Goal: Information Seeking & Learning: Understand process/instructions

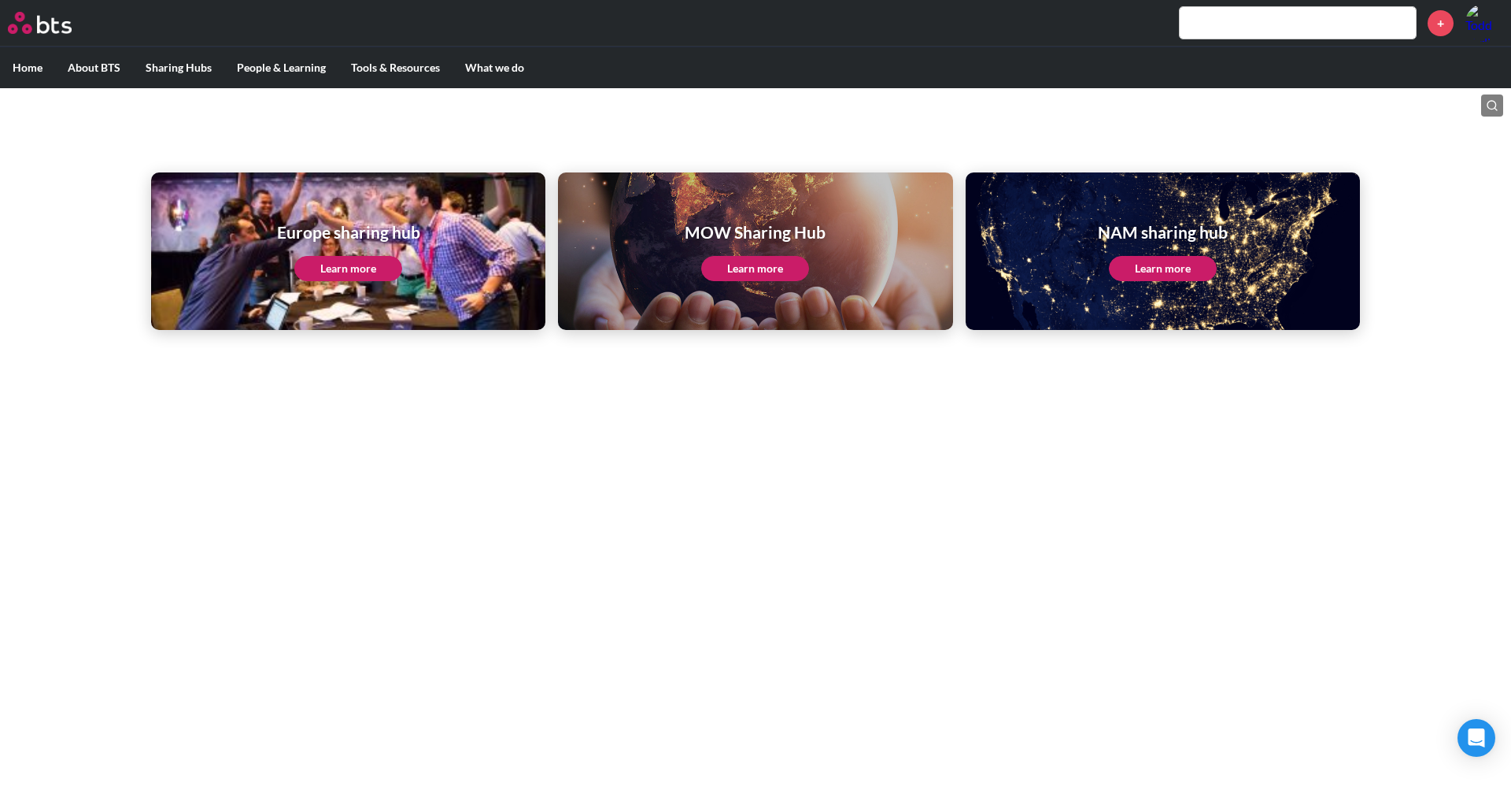
click at [1160, 268] on link "Learn more" at bounding box center [1162, 268] width 108 height 25
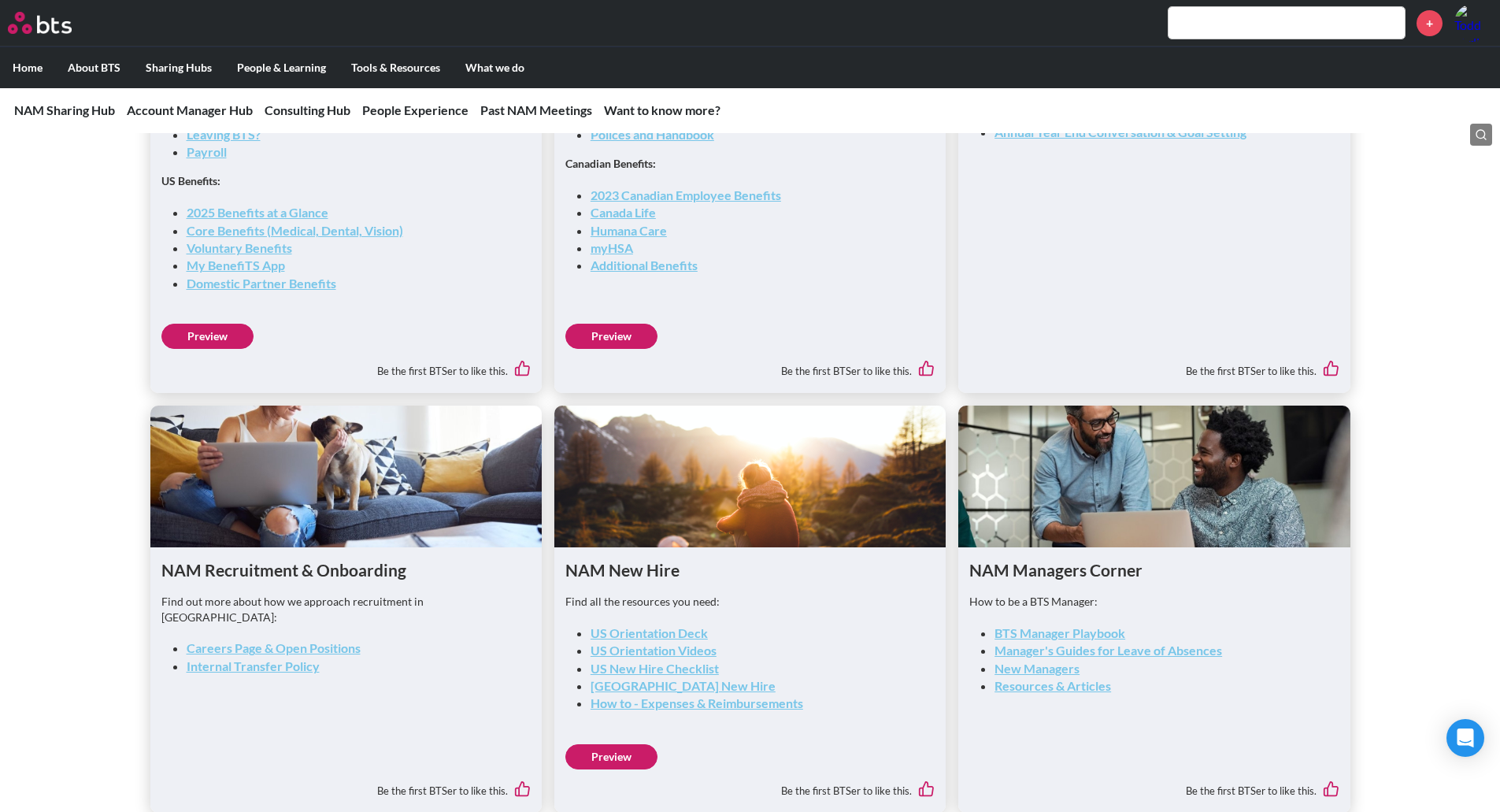
scroll to position [2519, 0]
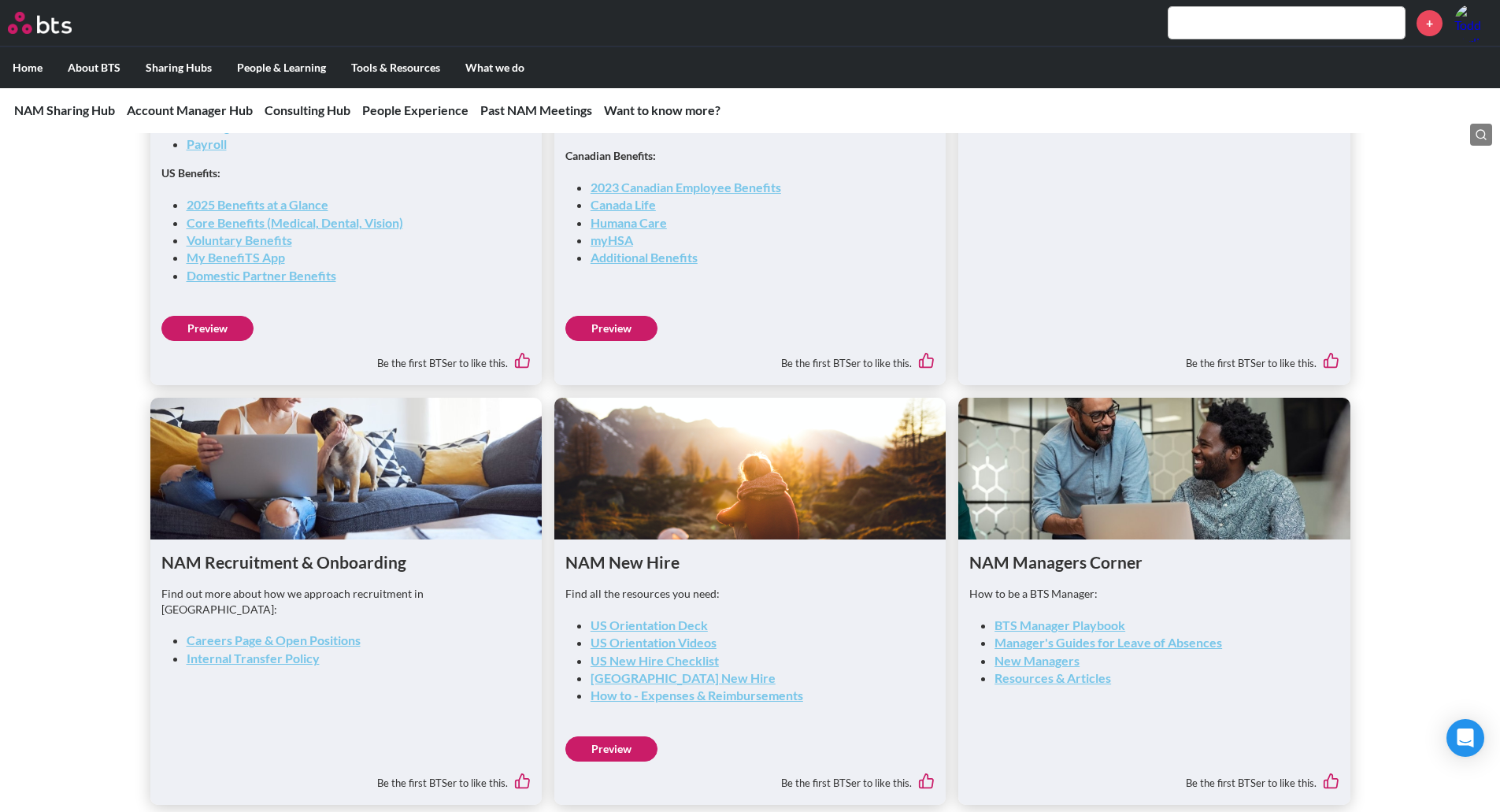
click at [656, 697] on link "How to - Expenses & Reimbursements" at bounding box center [697, 695] width 213 height 15
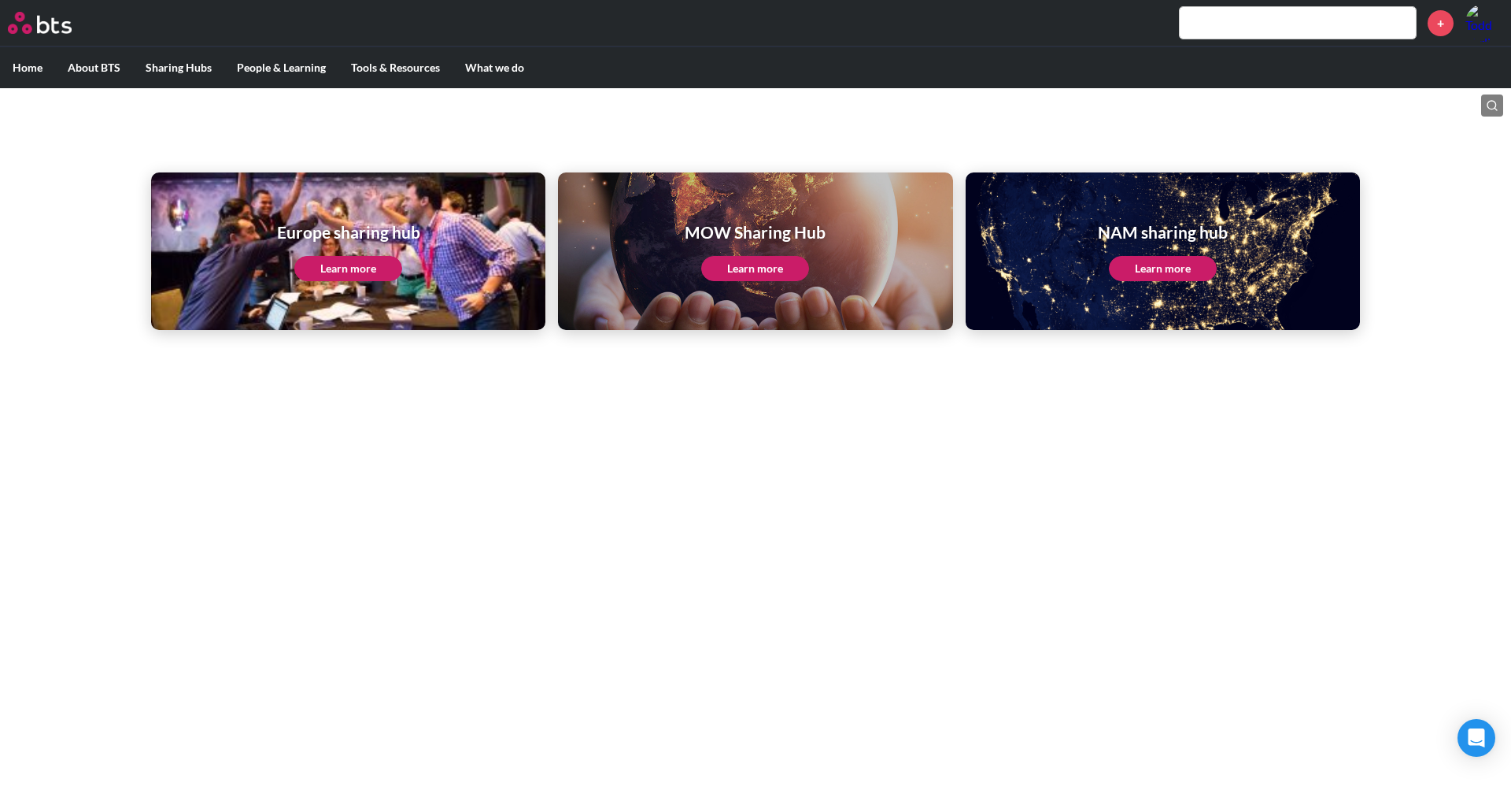
click at [1174, 267] on link "Learn more" at bounding box center [1162, 268] width 108 height 25
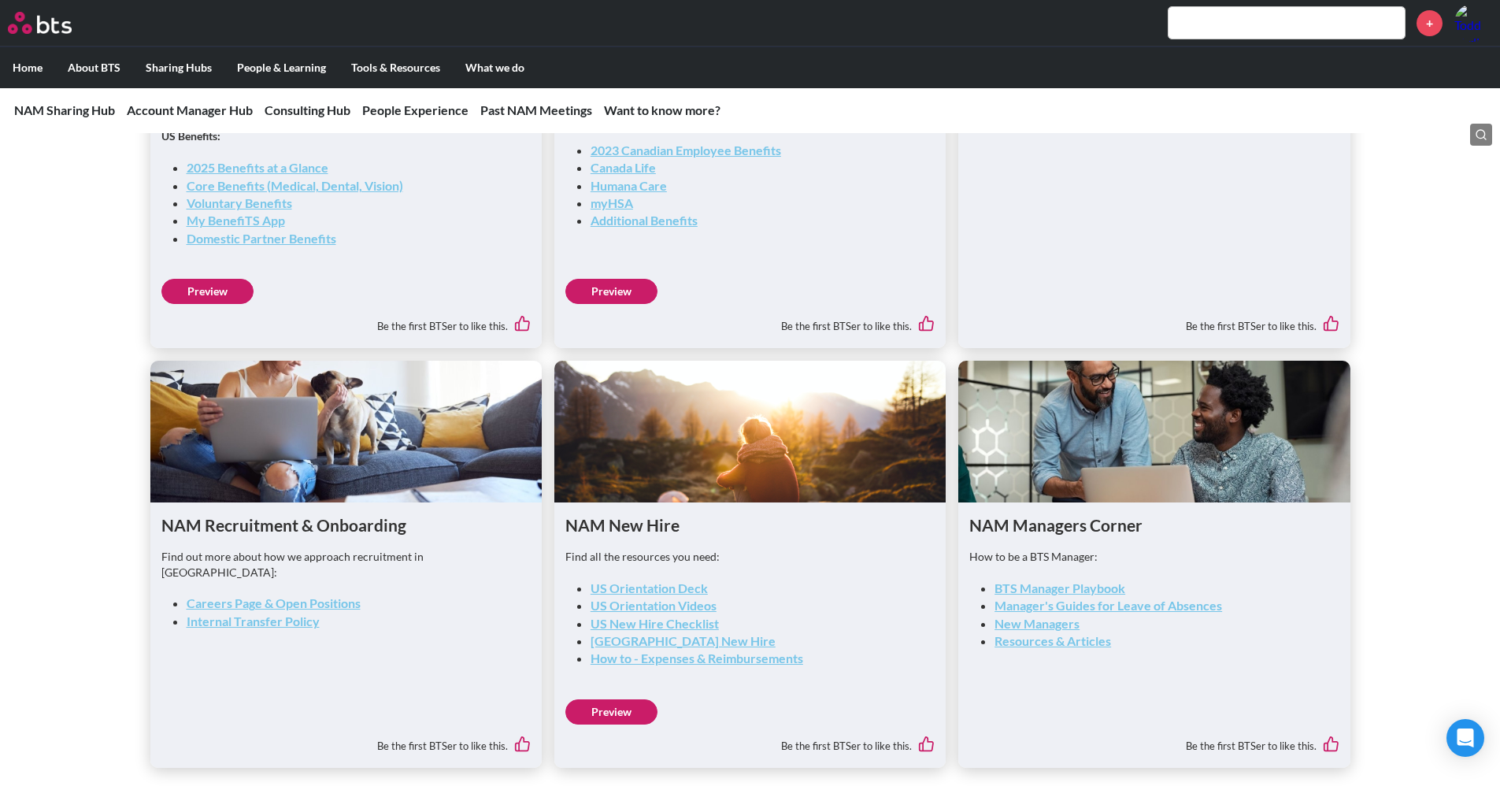
scroll to position [2676, 0]
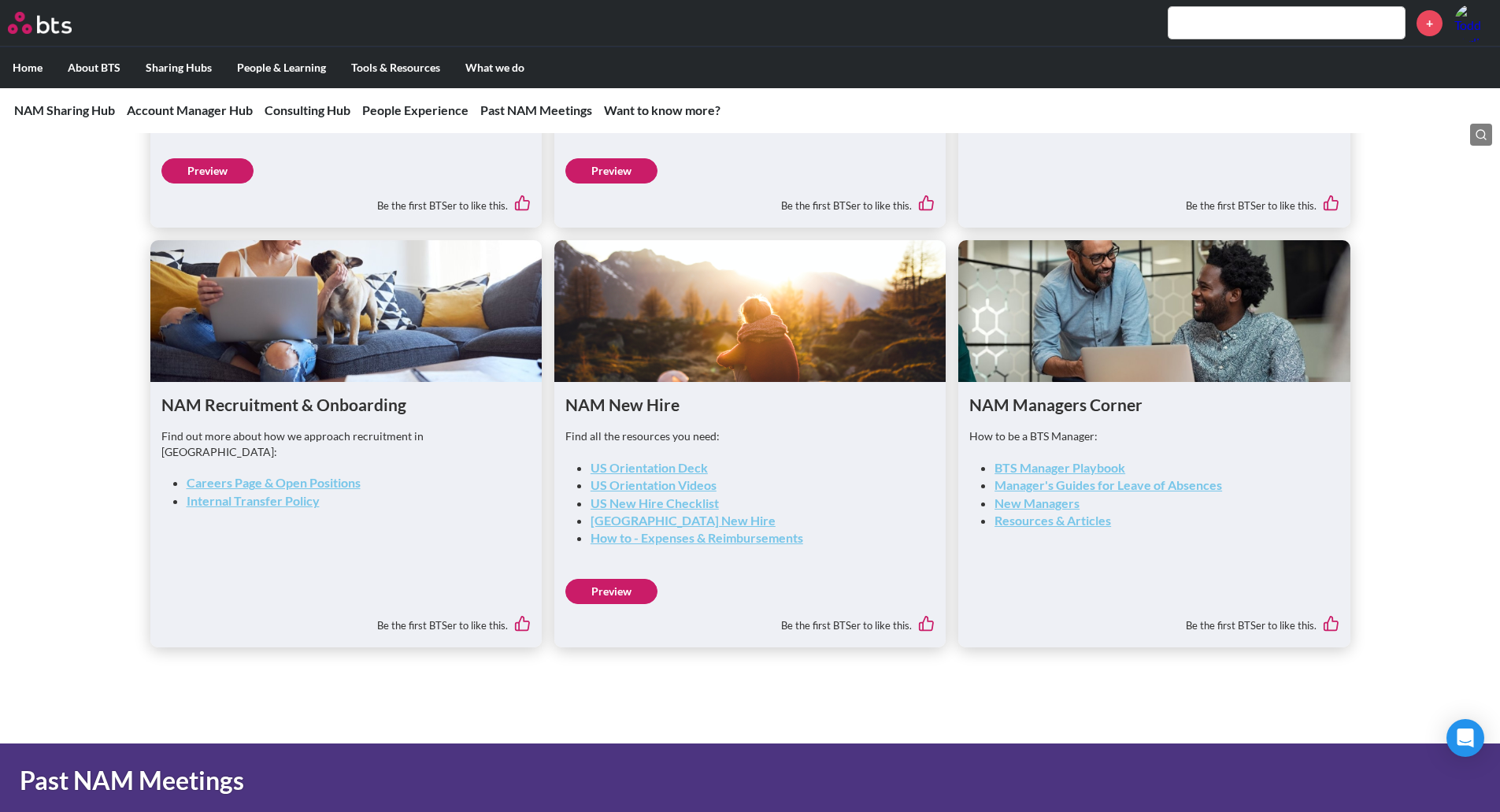
click at [662, 541] on link "How to - Expenses & Reimbursements" at bounding box center [697, 537] width 213 height 15
